Goal: Information Seeking & Learning: Learn about a topic

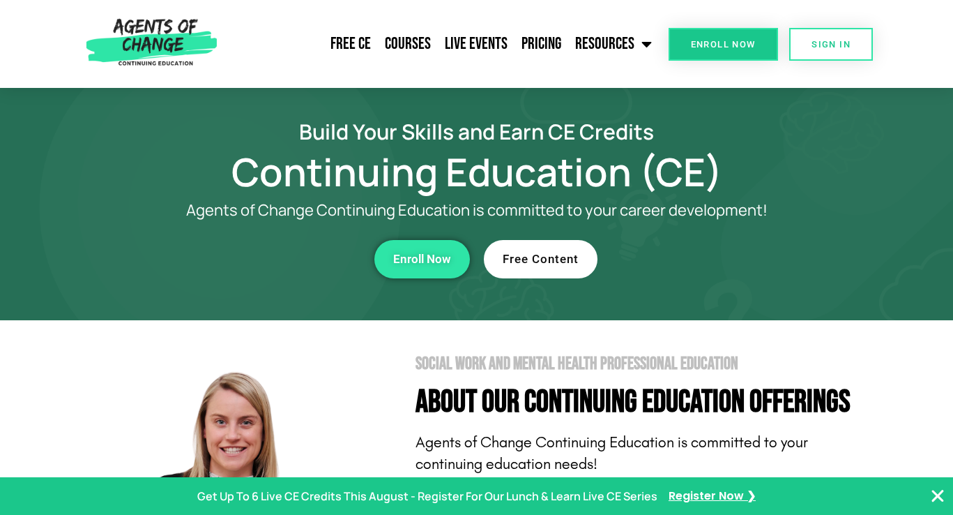
scroll to position [7, 0]
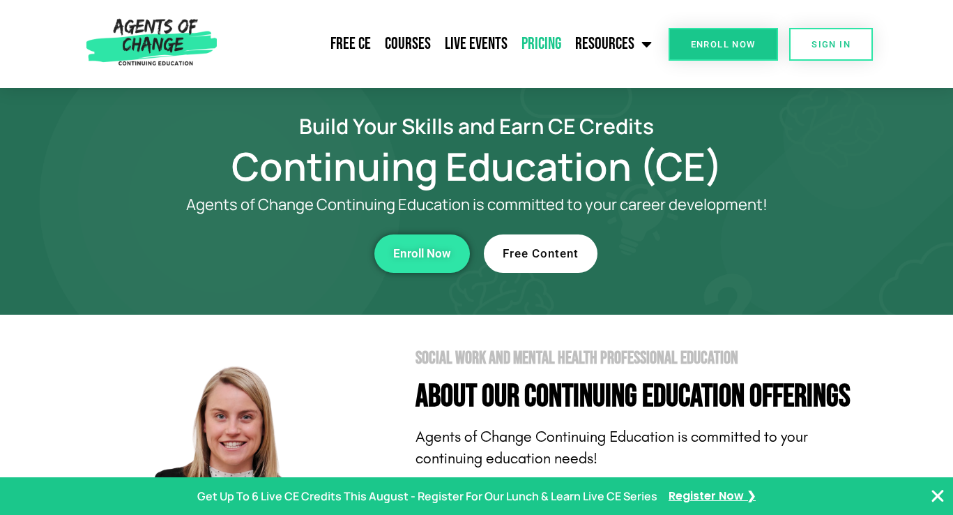
click at [538, 40] on link "Pricing" at bounding box center [542, 43] width 54 height 35
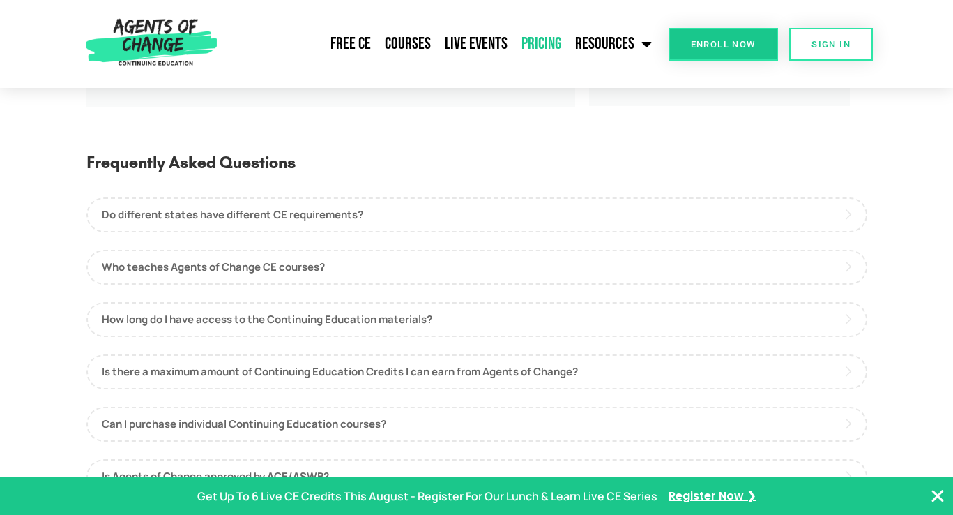
scroll to position [630, 0]
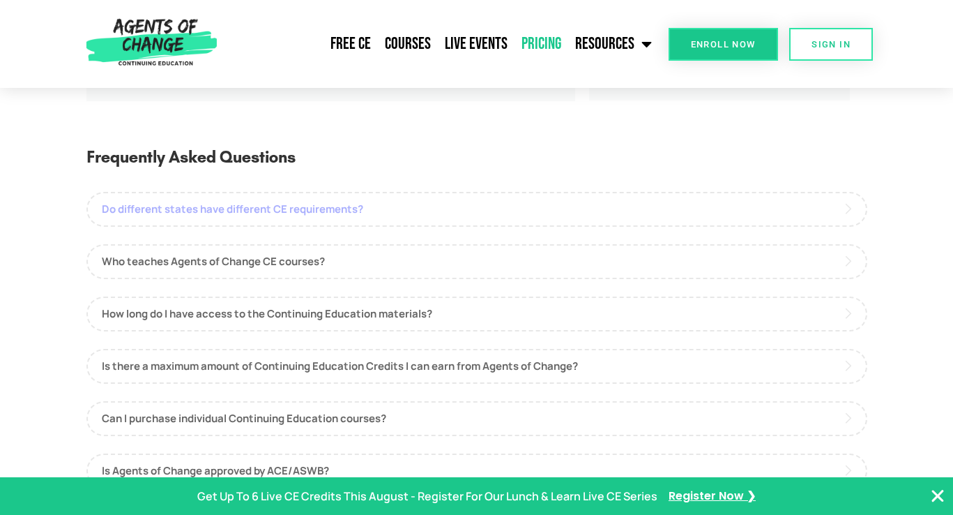
click at [609, 208] on link "Do different states have different CE requirements?" at bounding box center [476, 209] width 781 height 35
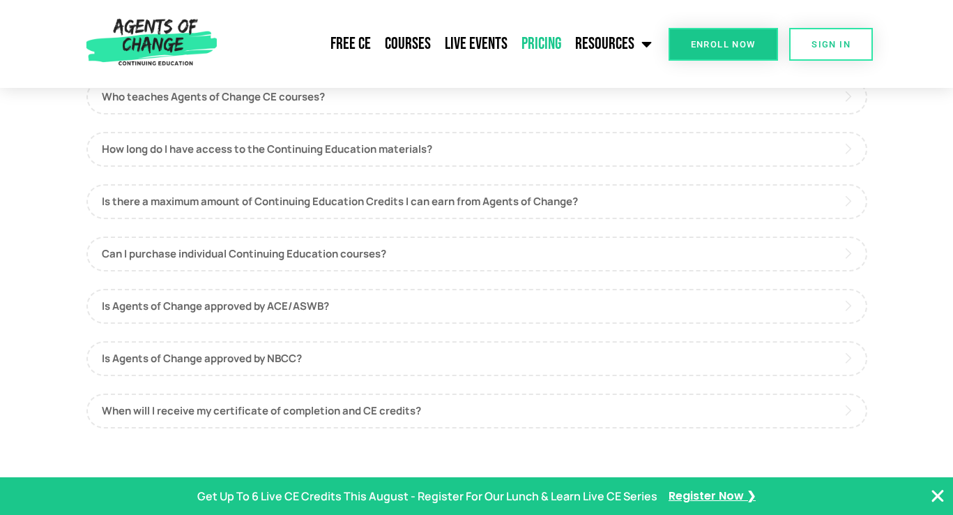
scroll to position [880, 0]
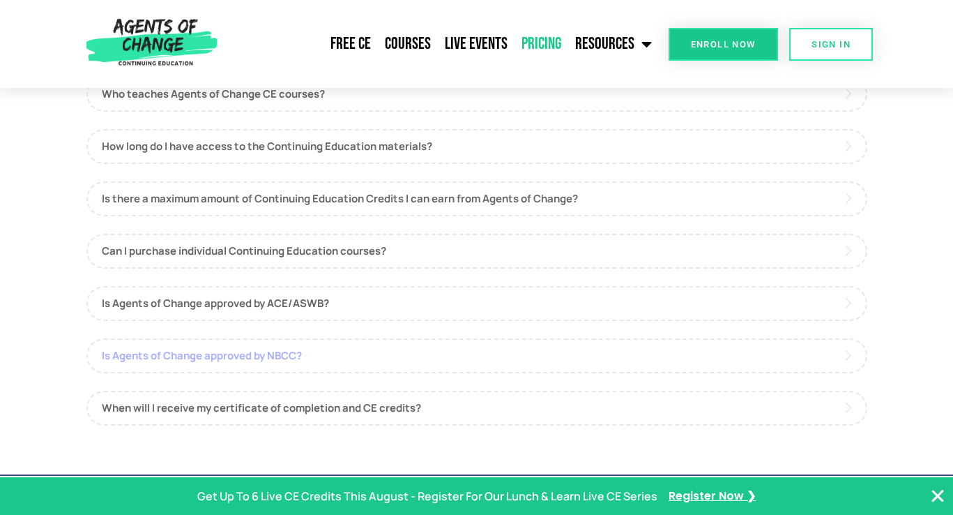
click at [508, 351] on link "Is Agents of Change approved by NBCC?" at bounding box center [476, 355] width 781 height 35
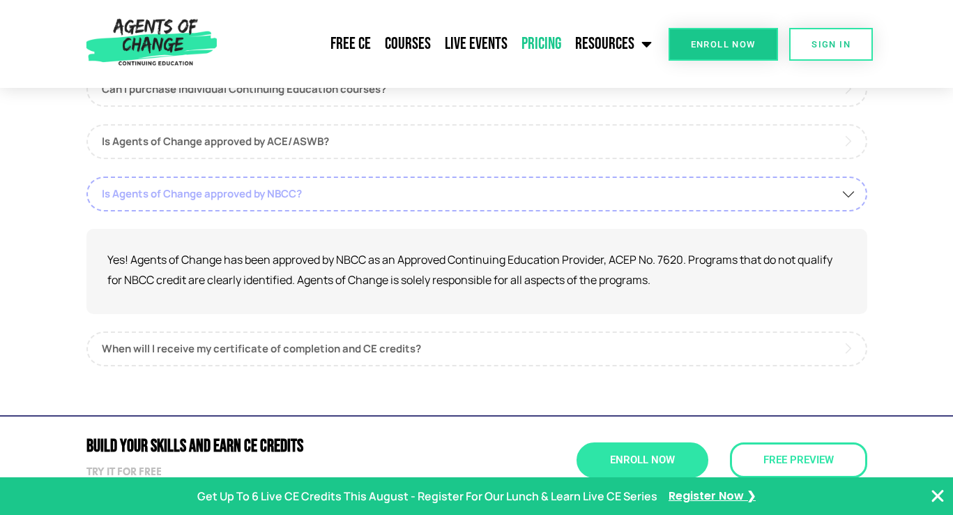
scroll to position [960, 0]
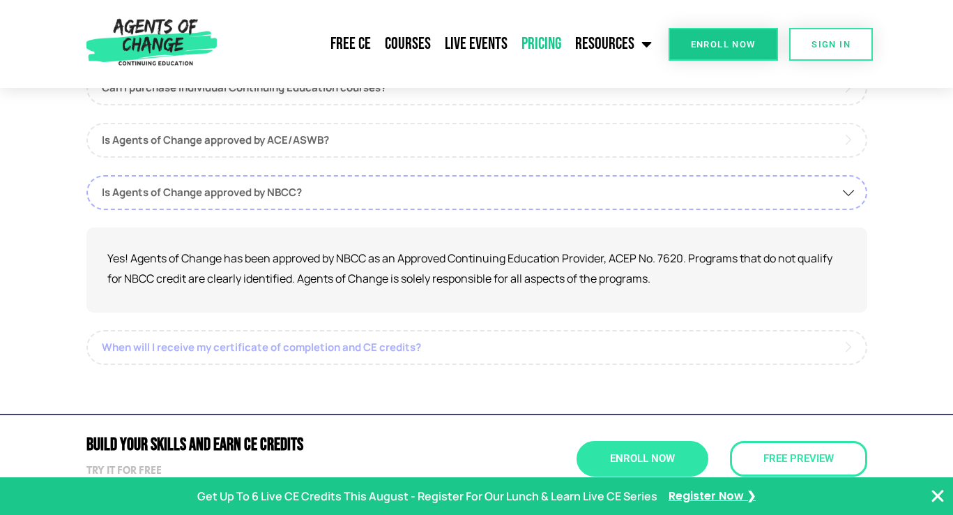
click at [509, 351] on link "When will I receive my certificate of completion and CE credits?" at bounding box center [476, 347] width 781 height 35
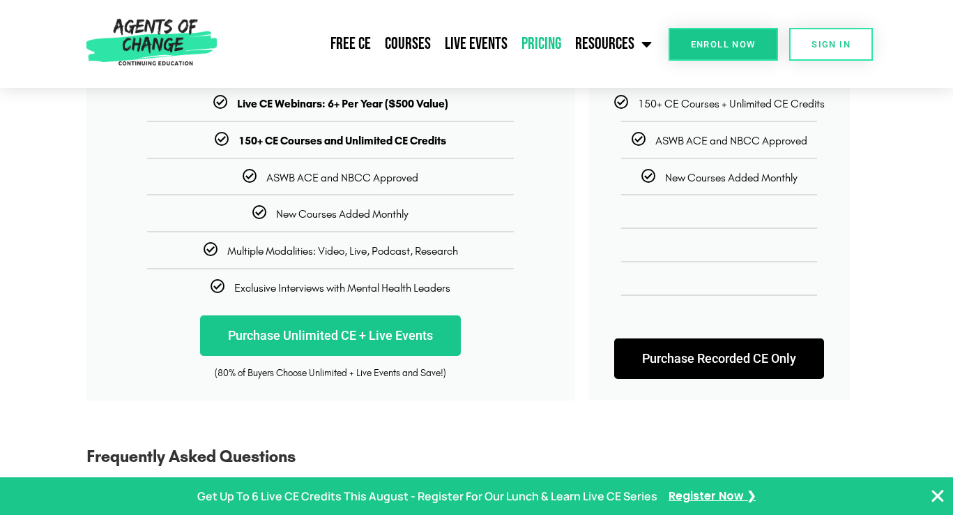
scroll to position [0, 0]
